Goal: Transaction & Acquisition: Book appointment/travel/reservation

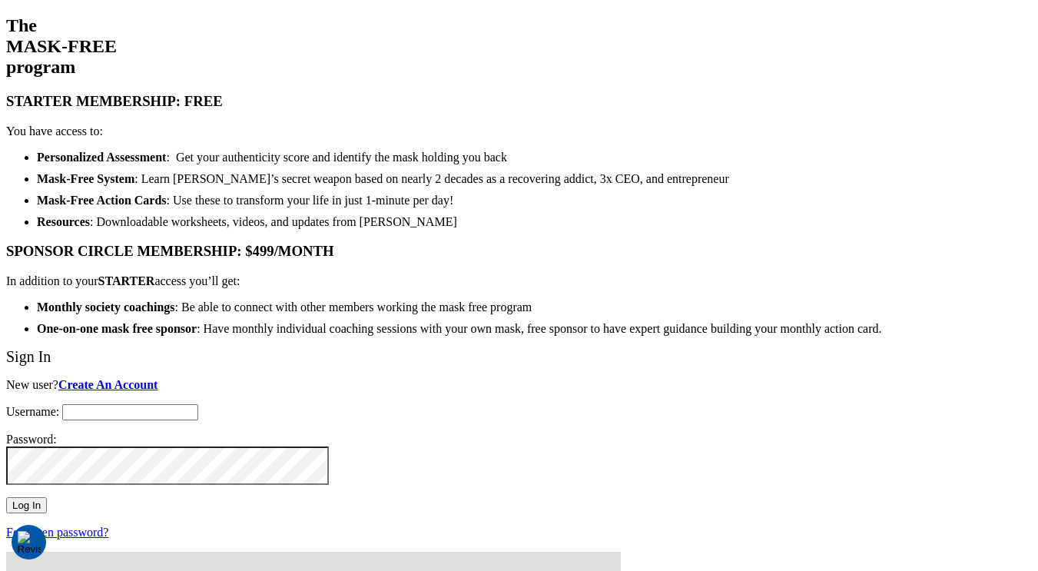
click at [198, 404] on input "Username:" at bounding box center [130, 412] width 136 height 16
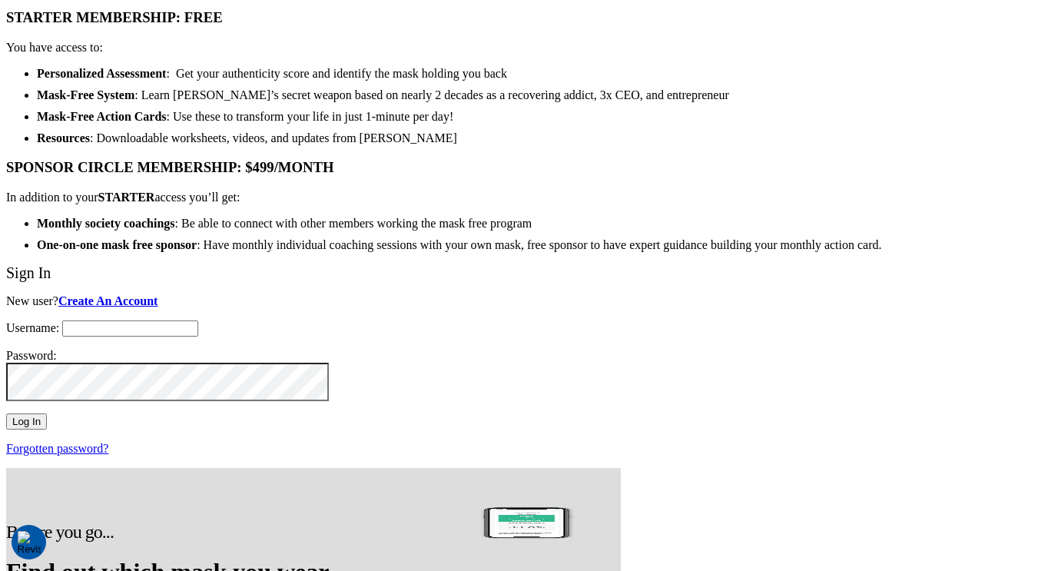
scroll to position [119, 0]
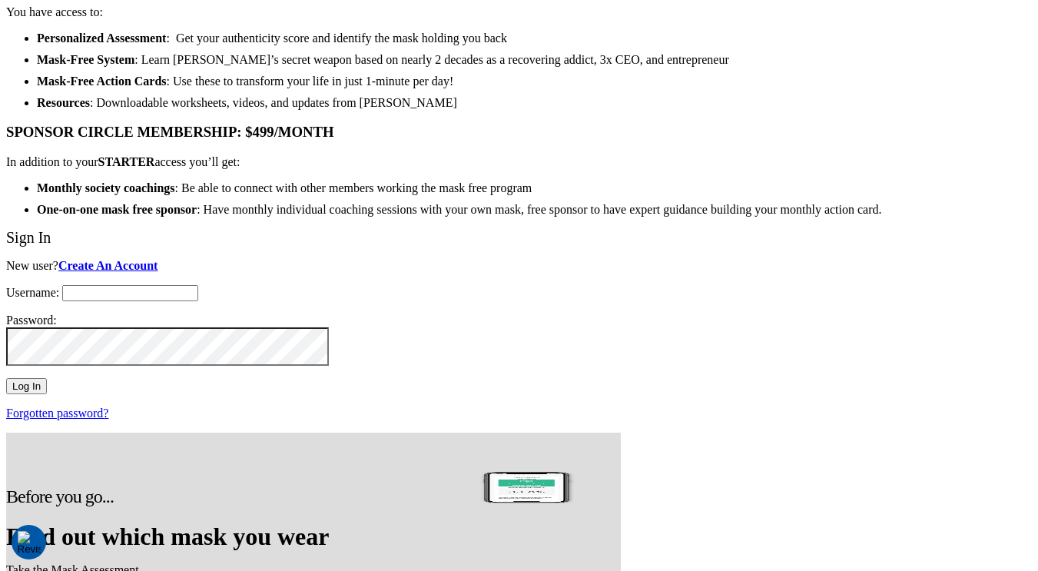
type input "support@twohourssleep.com"
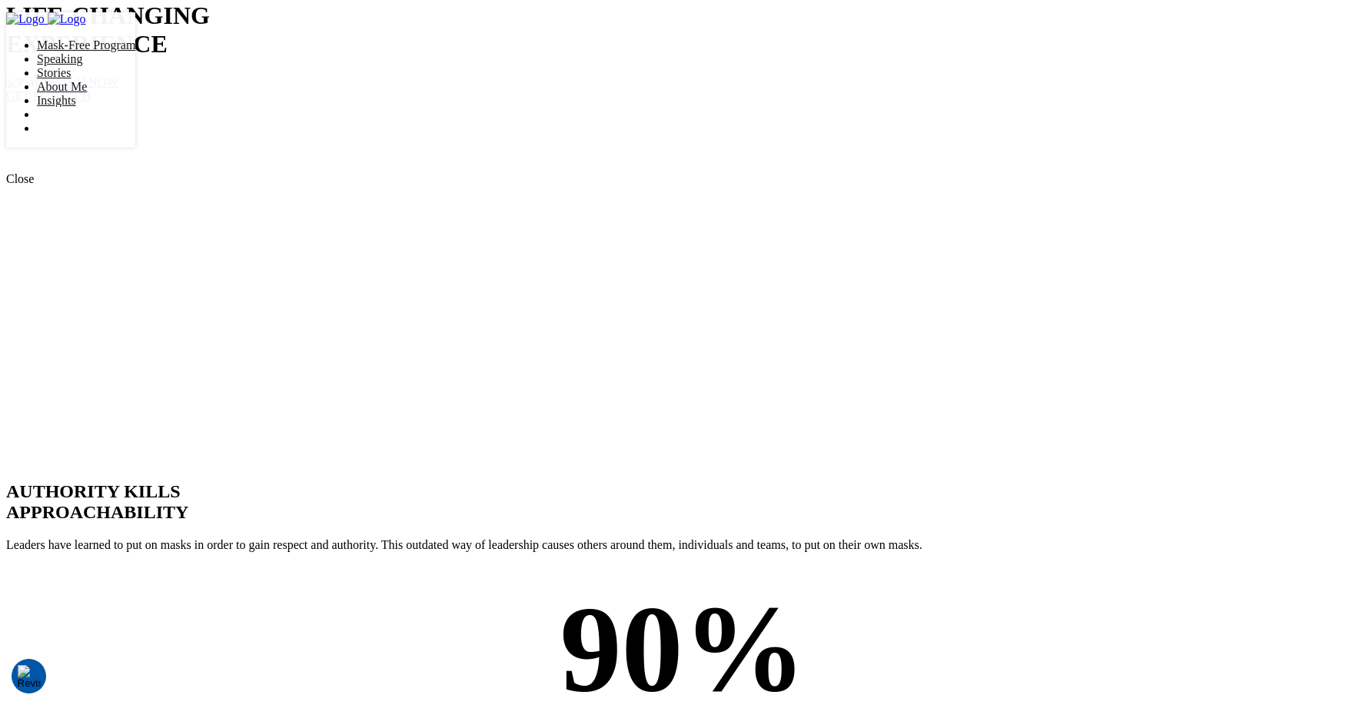
scroll to position [86, 0]
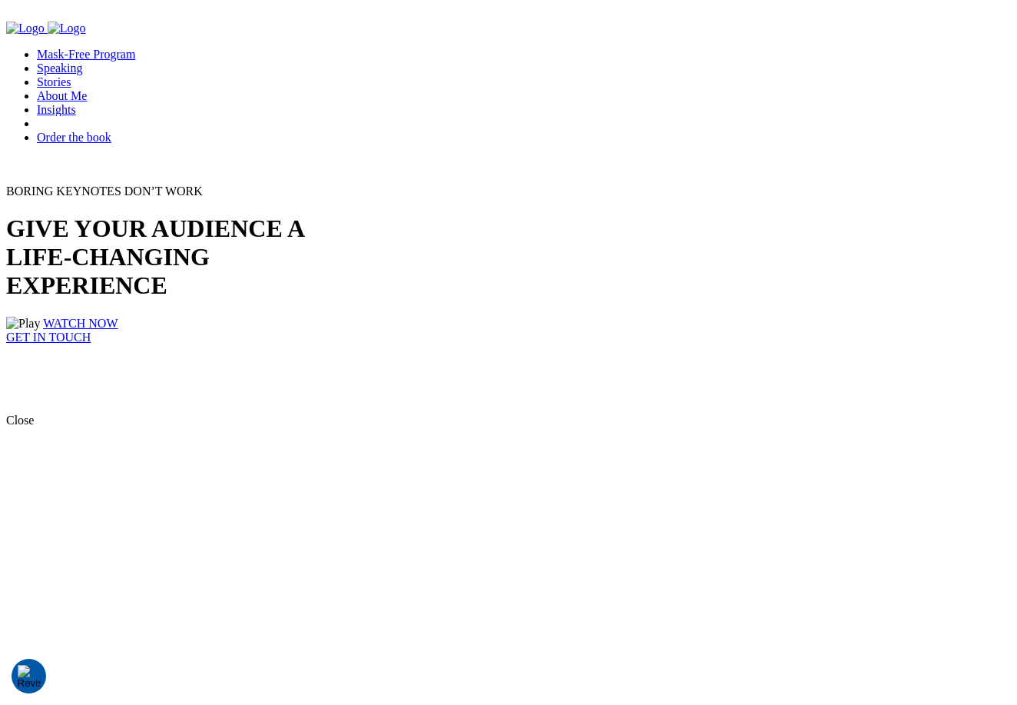
scroll to position [12, 0]
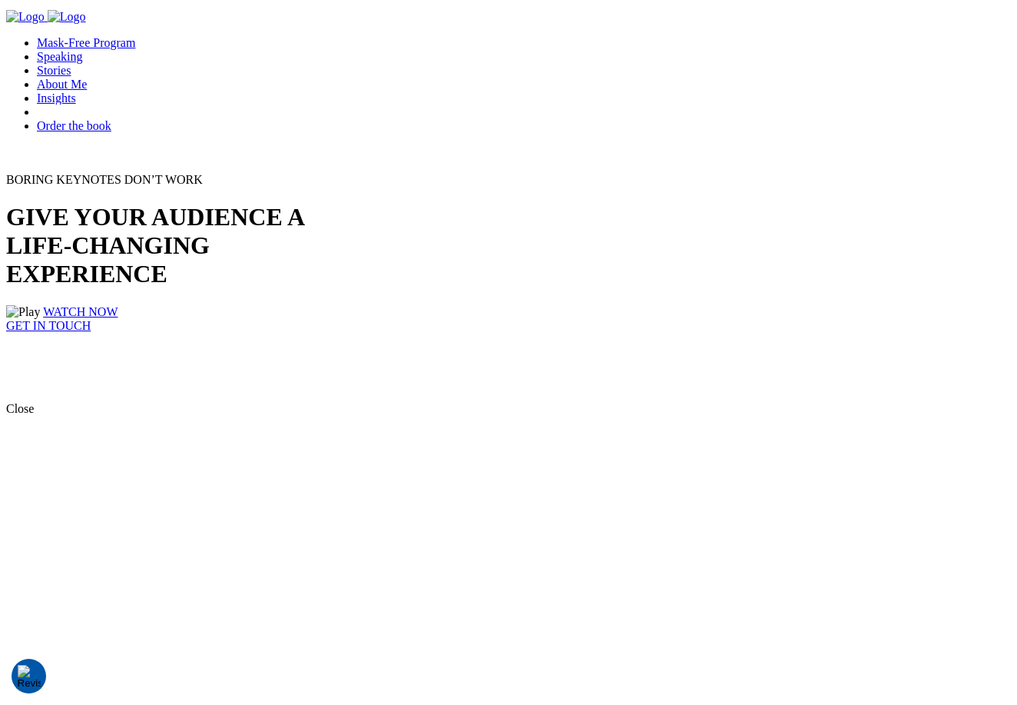
click at [899, 274] on div "BORING KEYNOTES DON’T WORK GIVE YOUR AUDIENCE A LIFE-CHANGING EXPERIENCE WATCH …" at bounding box center [508, 287] width 1005 height 229
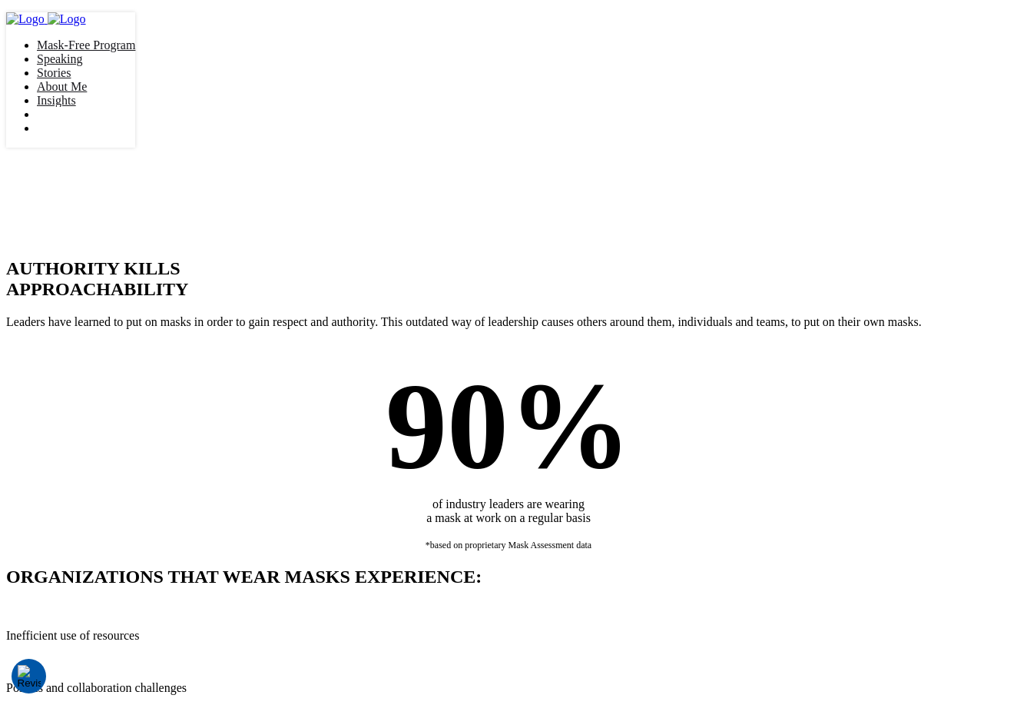
scroll to position [234, 0]
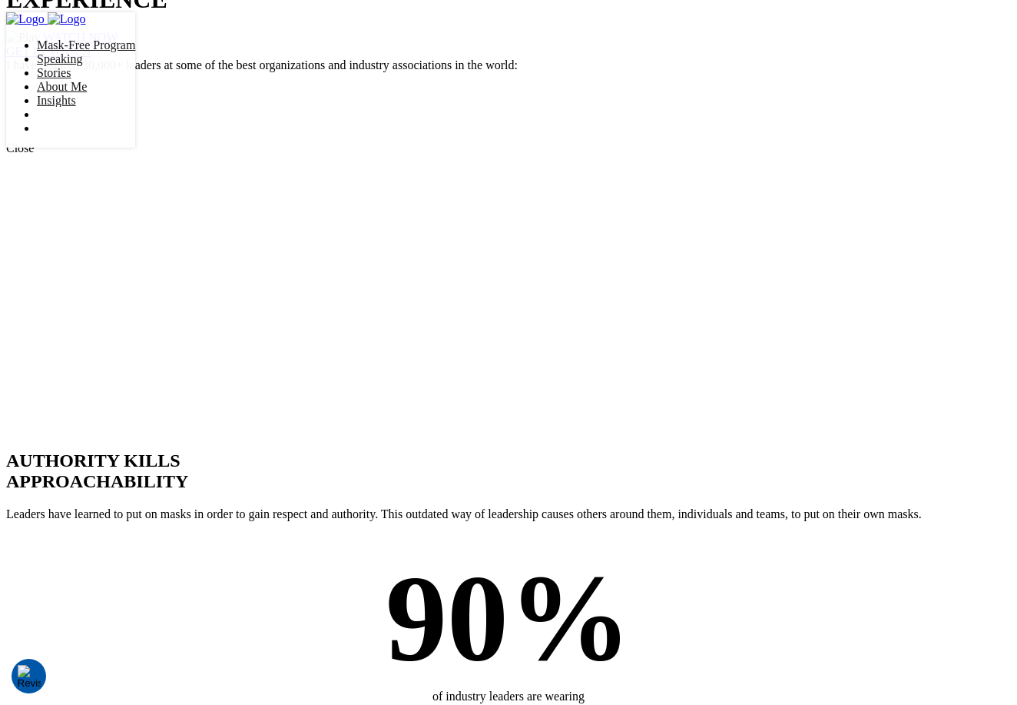
scroll to position [120, 0]
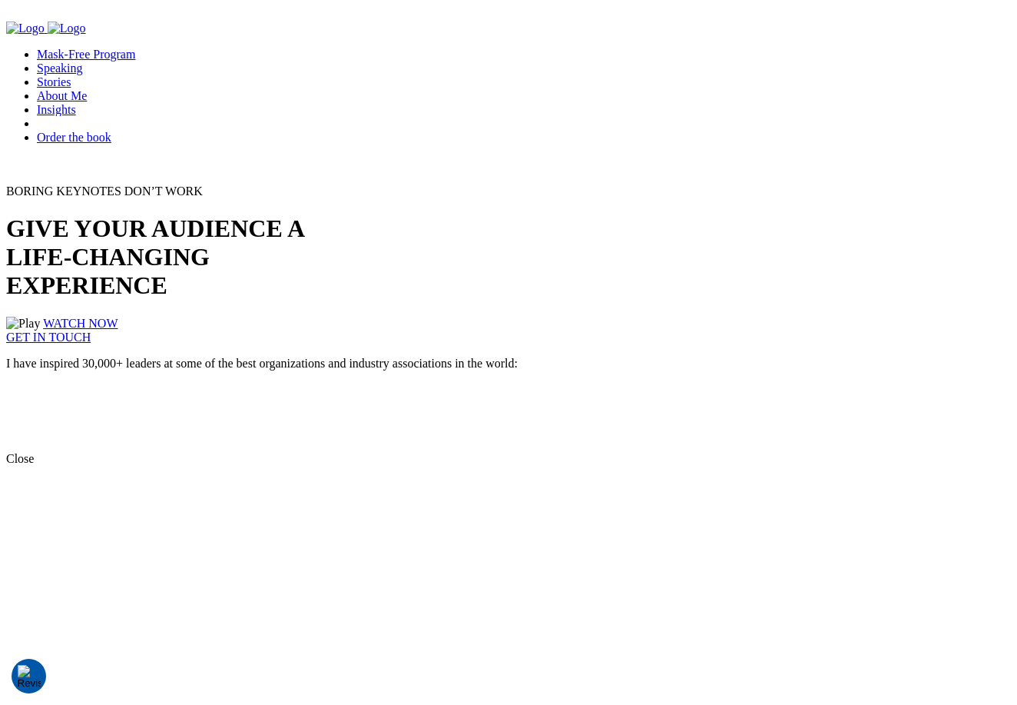
scroll to position [28, 0]
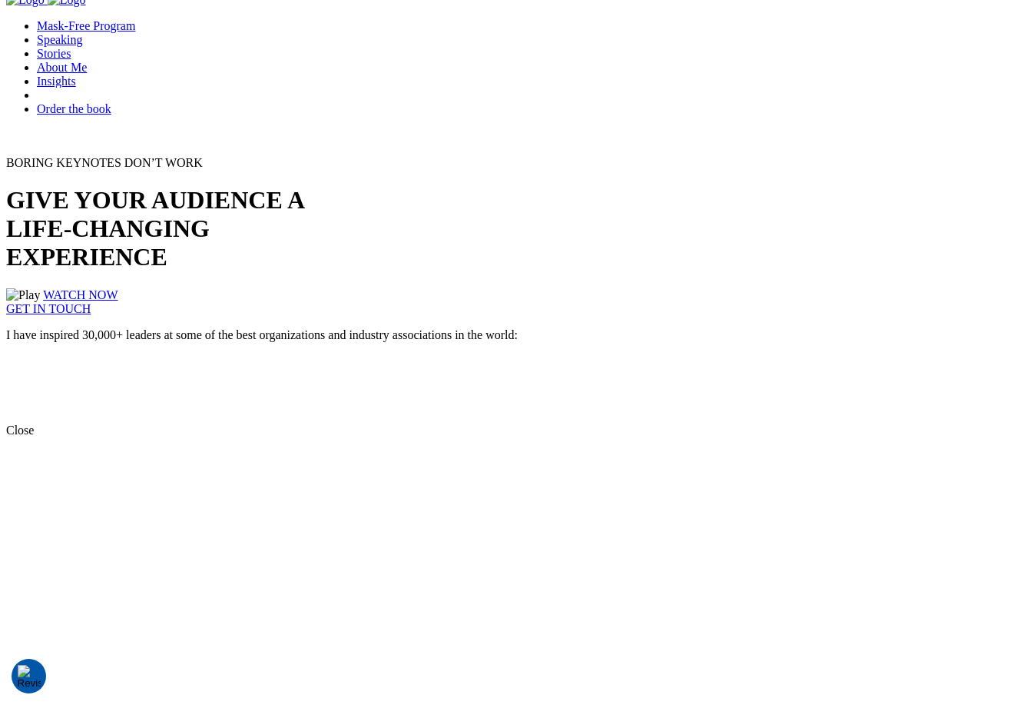
click at [664, 423] on div "BORING KEYNOTES DON’T WORK GIVE YOUR AUDIENCE A LIFE-CHANGING EXPERIENCE WATCH …" at bounding box center [508, 289] width 1005 height 267
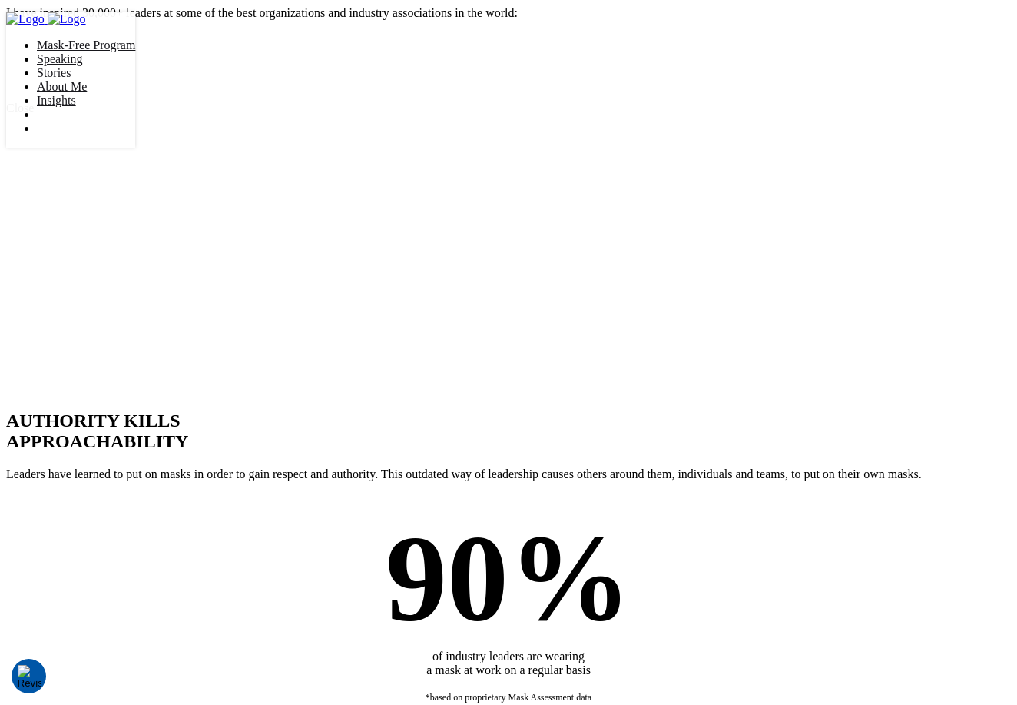
scroll to position [484, 0]
